Goal: Navigation & Orientation: Find specific page/section

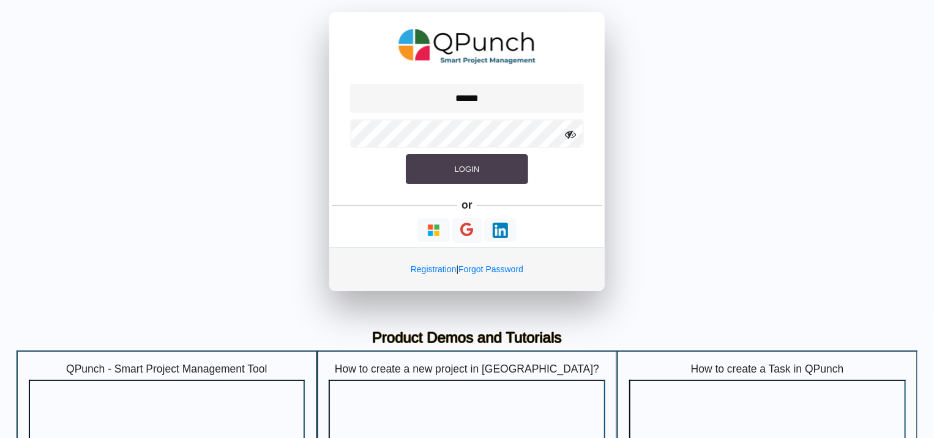
click at [469, 167] on span "Login" at bounding box center [467, 169] width 24 height 9
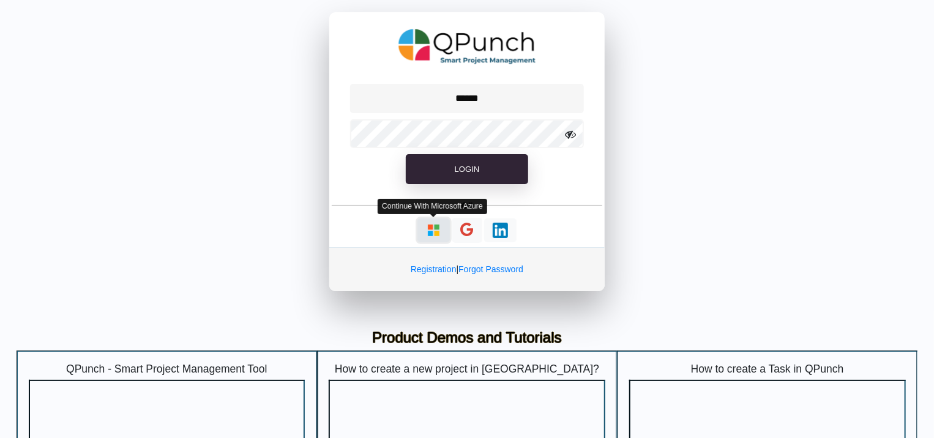
click at [435, 234] on img "button" at bounding box center [433, 230] width 15 height 15
type input "**********"
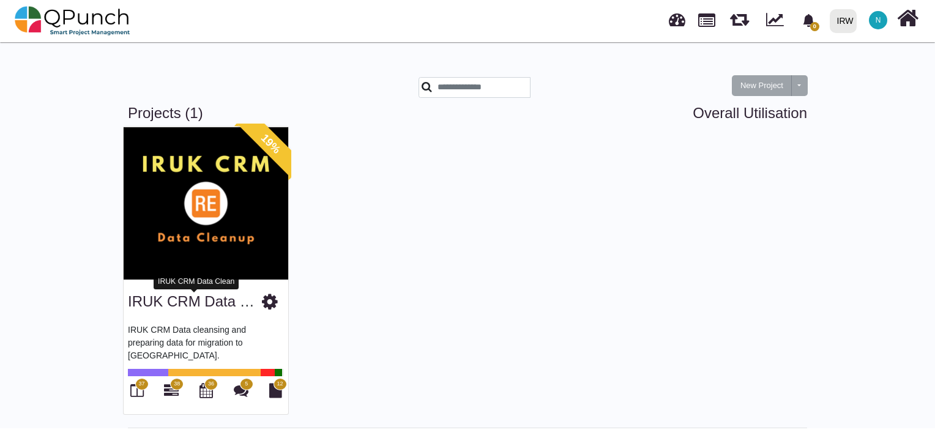
click at [171, 304] on link "IRUK CRM Data Clean" at bounding box center [203, 301] width 150 height 17
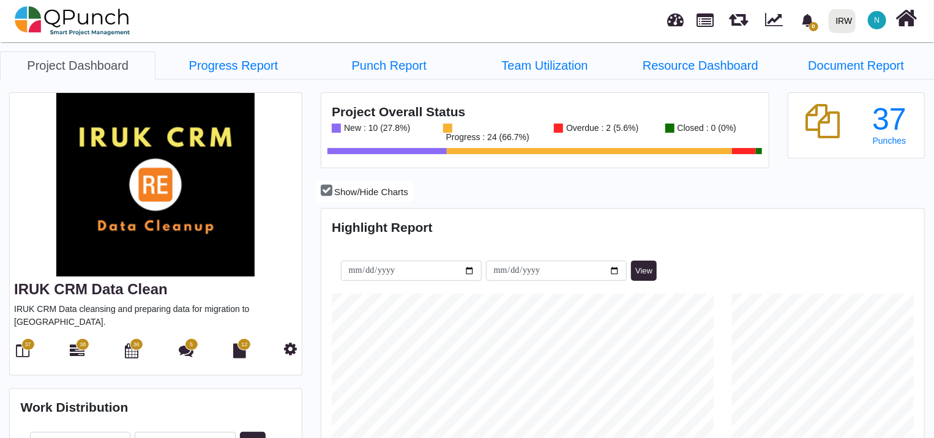
click at [63, 233] on img at bounding box center [156, 185] width 292 height 184
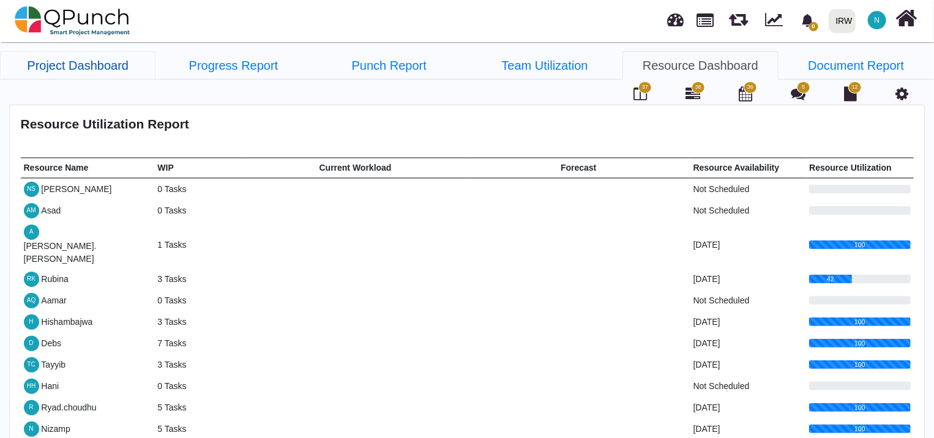
click at [127, 65] on link "Project Dashboard" at bounding box center [77, 65] width 155 height 28
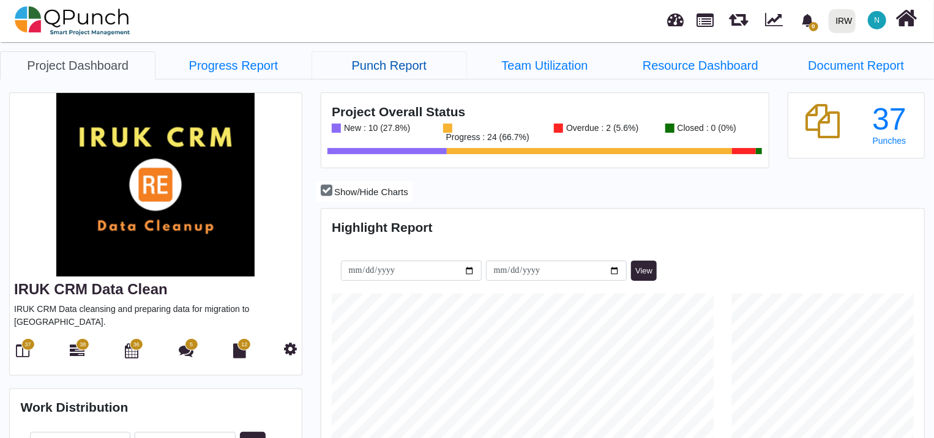
click at [364, 72] on link "Punch Report" at bounding box center [389, 65] width 155 height 28
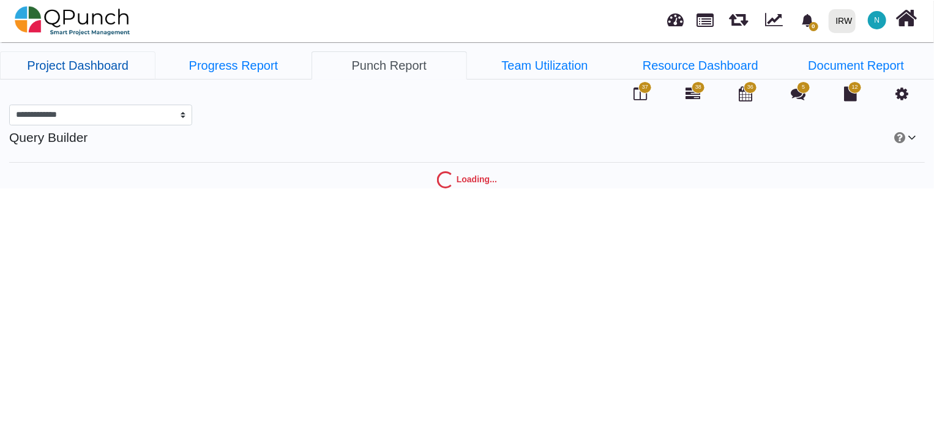
click at [116, 73] on link "Project Dashboard" at bounding box center [77, 65] width 155 height 28
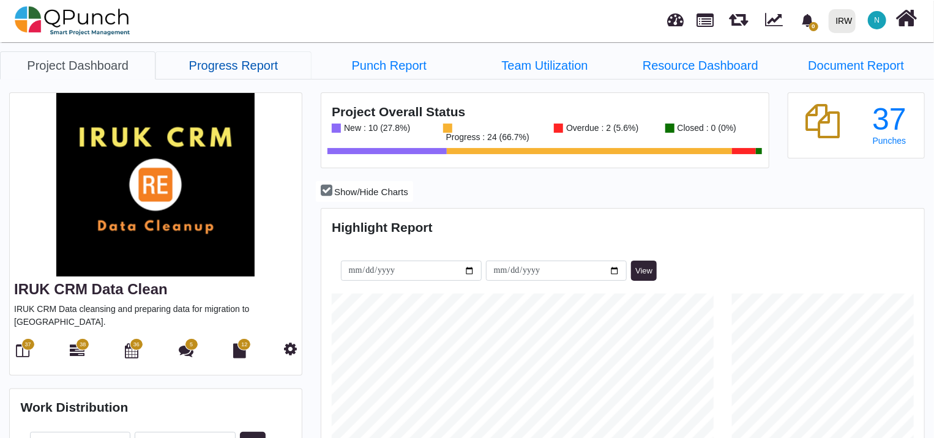
click at [198, 64] on link "Progress Report" at bounding box center [232, 65] width 155 height 28
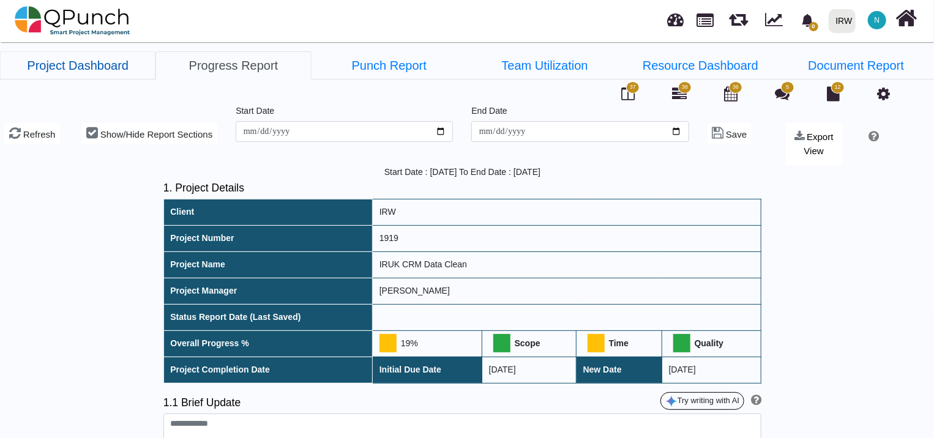
click at [118, 71] on link "Project Dashboard" at bounding box center [77, 65] width 155 height 28
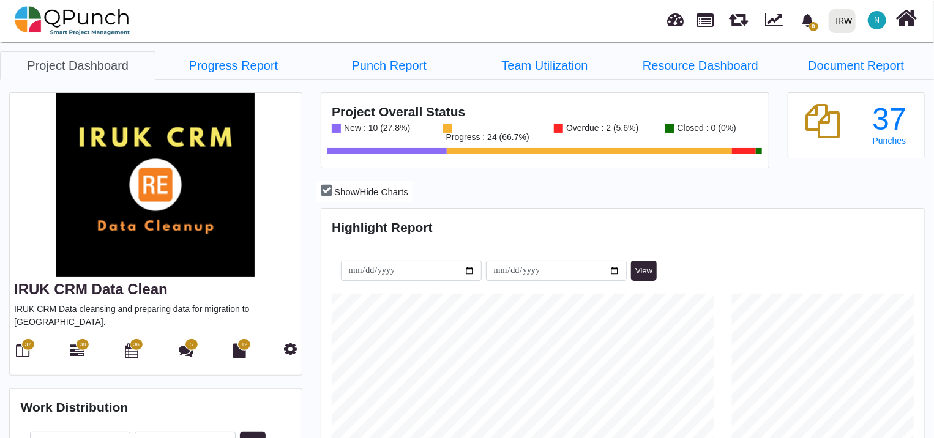
click at [70, 238] on img at bounding box center [156, 185] width 292 height 184
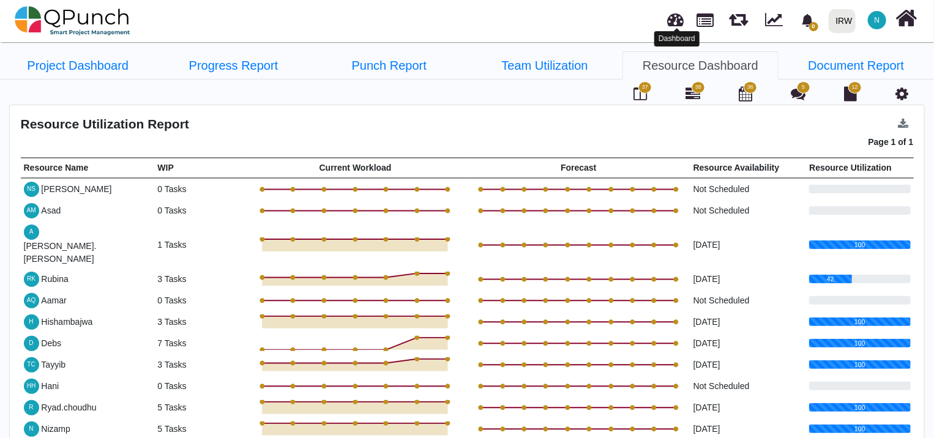
click at [674, 24] on link at bounding box center [676, 18] width 17 height 20
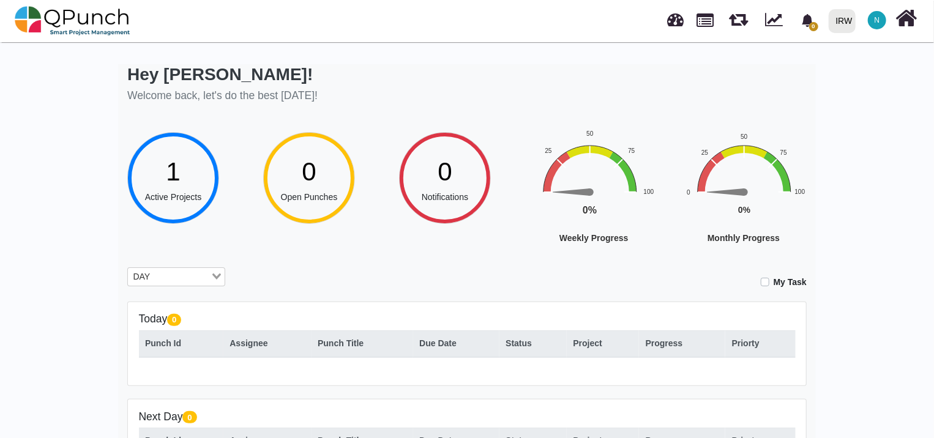
click at [333, 182] on div "0" at bounding box center [309, 171] width 57 height 39
click at [148, 186] on div "1" at bounding box center [173, 171] width 57 height 39
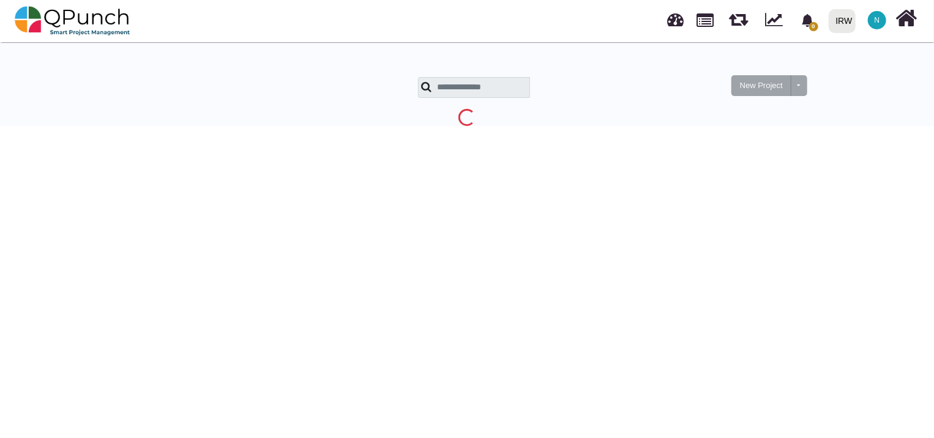
click at [148, 186] on body "0 Notification Clear IRW IRW 0 Test N Subscription Settings Dynamic Report Leav…" at bounding box center [467, 258] width 934 height 438
